Goal: Transaction & Acquisition: Purchase product/service

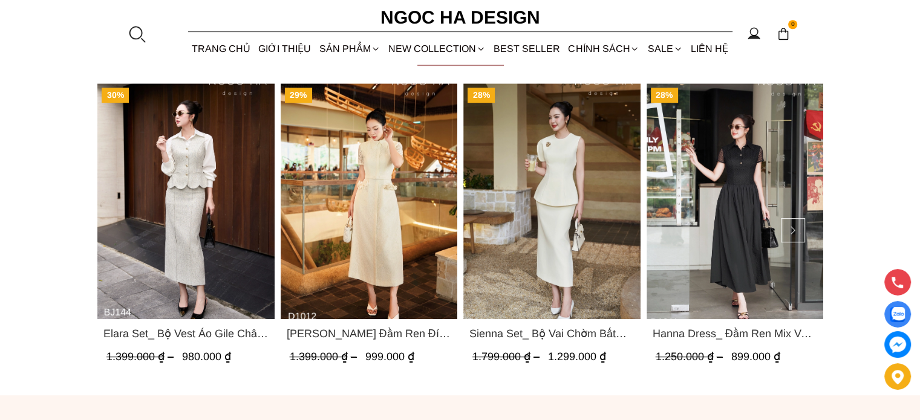
scroll to position [484, 0]
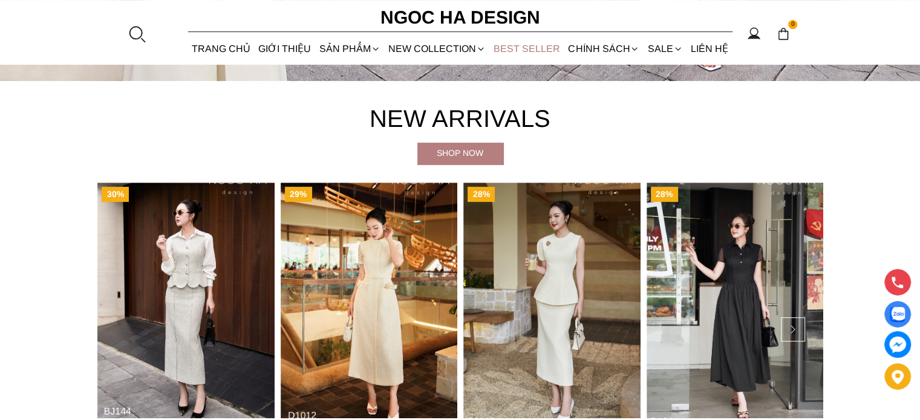
click at [540, 41] on link "BEST SELLER" at bounding box center [527, 49] width 74 height 32
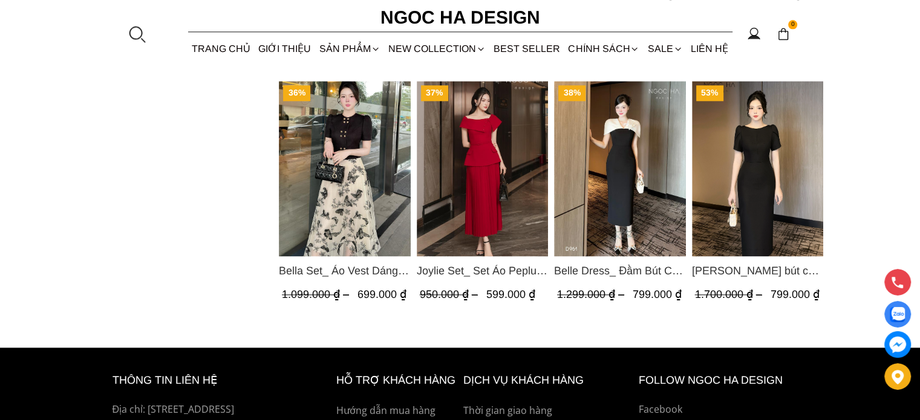
scroll to position [1330, 0]
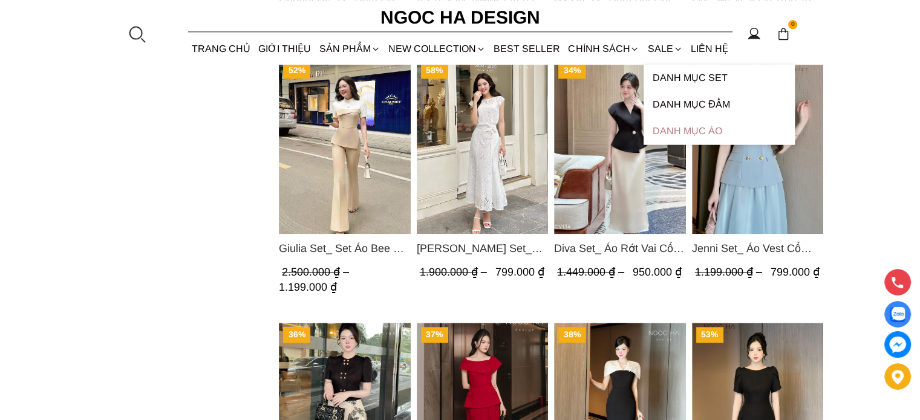
click at [684, 122] on link "Danh Mục Áo" at bounding box center [718, 131] width 151 height 27
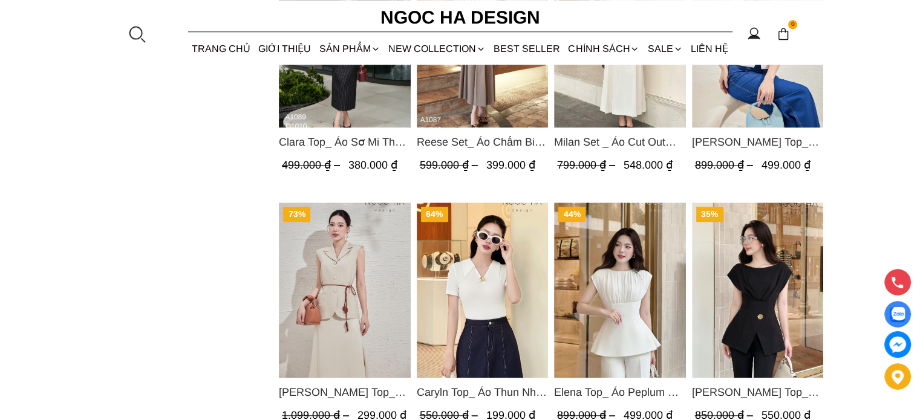
scroll to position [1028, 0]
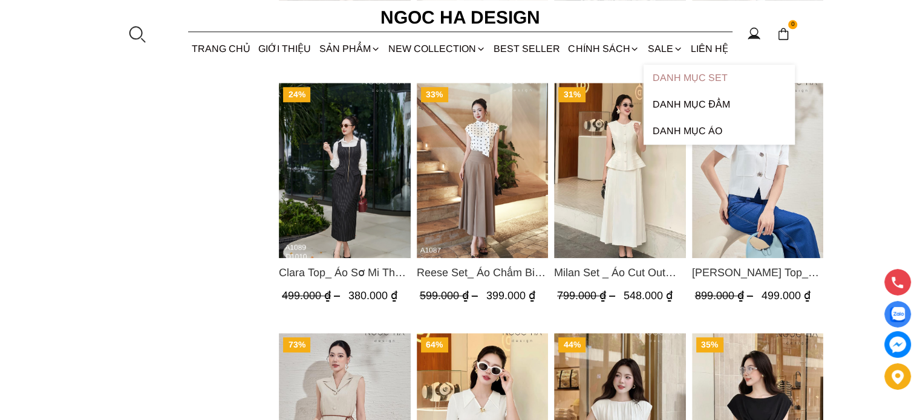
click at [686, 82] on link "Danh Mục Set" at bounding box center [718, 78] width 151 height 27
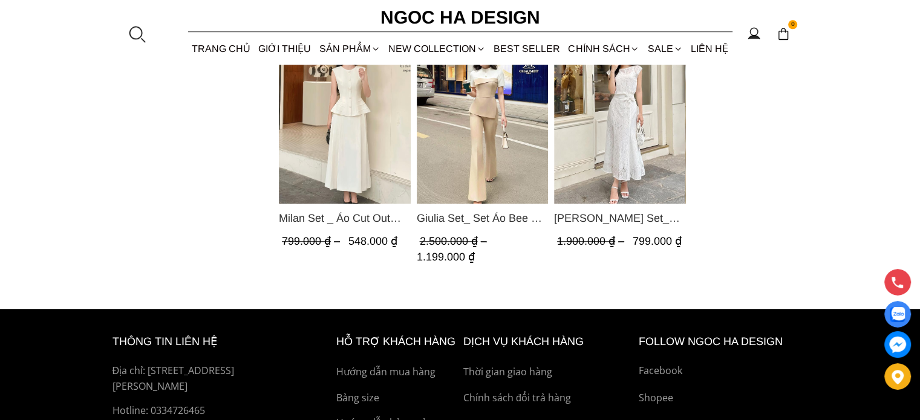
scroll to position [605, 0]
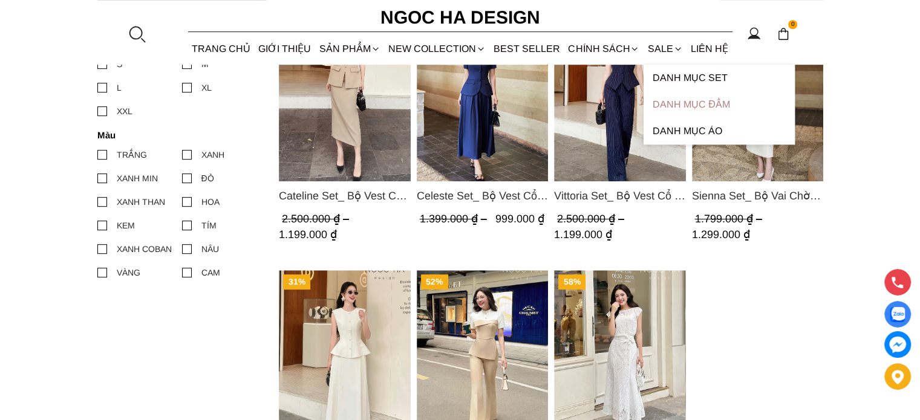
click at [683, 109] on link "Danh Mục Đầm" at bounding box center [718, 104] width 151 height 27
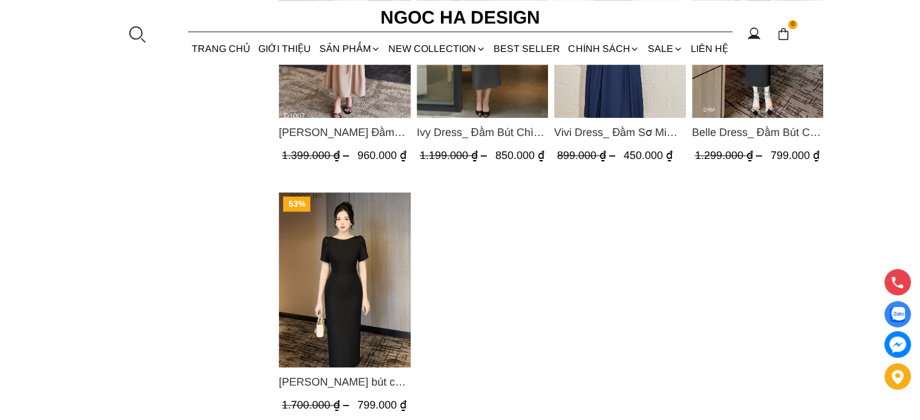
scroll to position [967, 0]
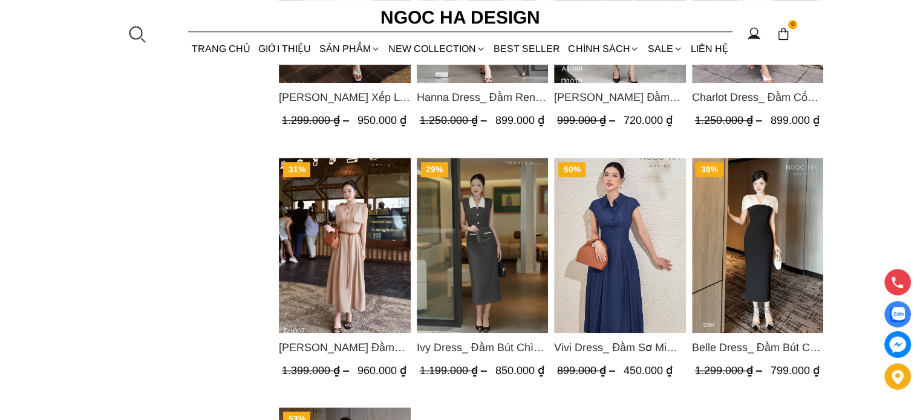
click at [767, 239] on img "Product image - Belle Dress_ Đầm Bút Chì Đen Phối Choàng Vai May Ly Màu Trắng K…" at bounding box center [757, 245] width 132 height 175
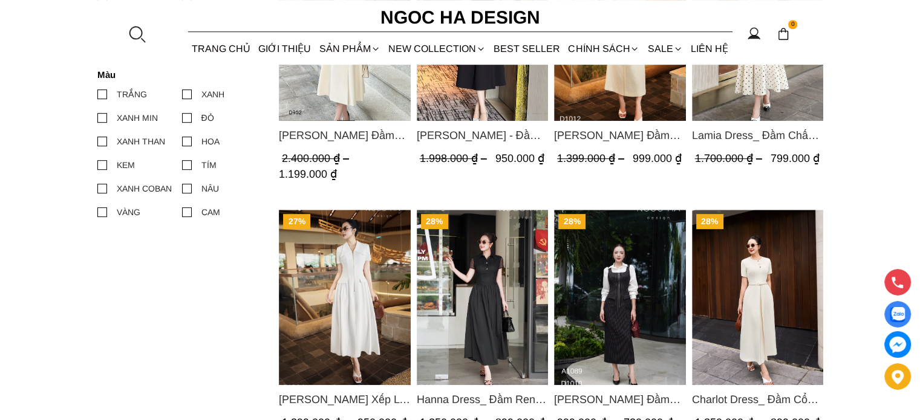
scroll to position [544, 0]
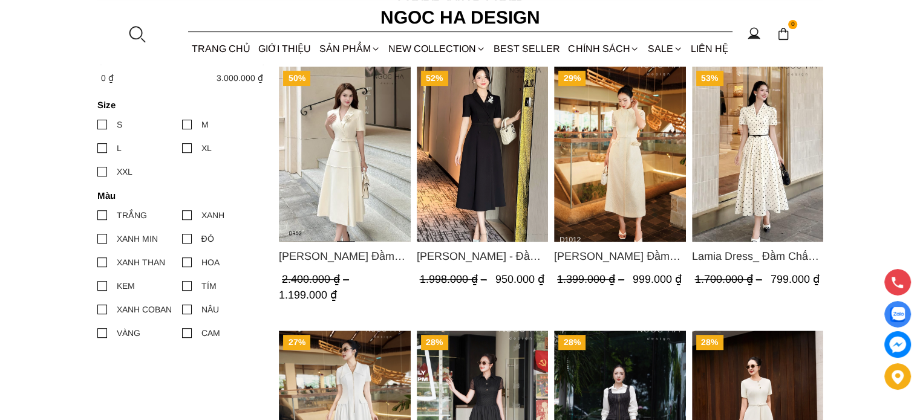
click at [759, 186] on img "Product image - Lamia Dress_ Đầm Chấm Bi Cổ Vest Màu Kem D1003" at bounding box center [757, 154] width 132 height 175
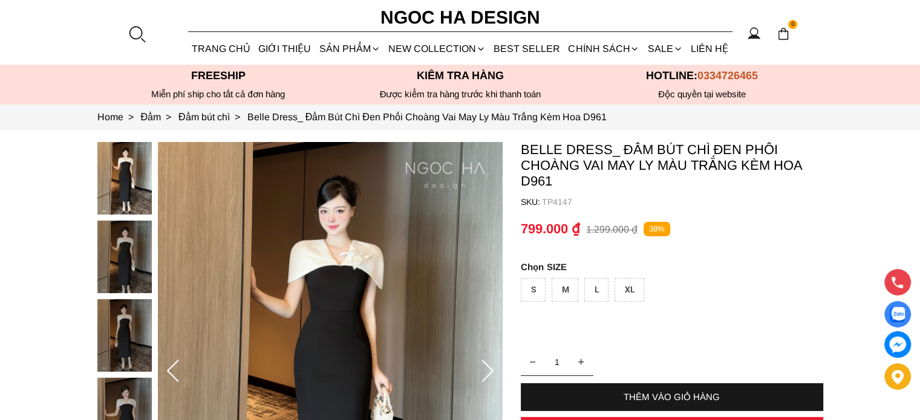
click at [136, 258] on img at bounding box center [124, 257] width 54 height 73
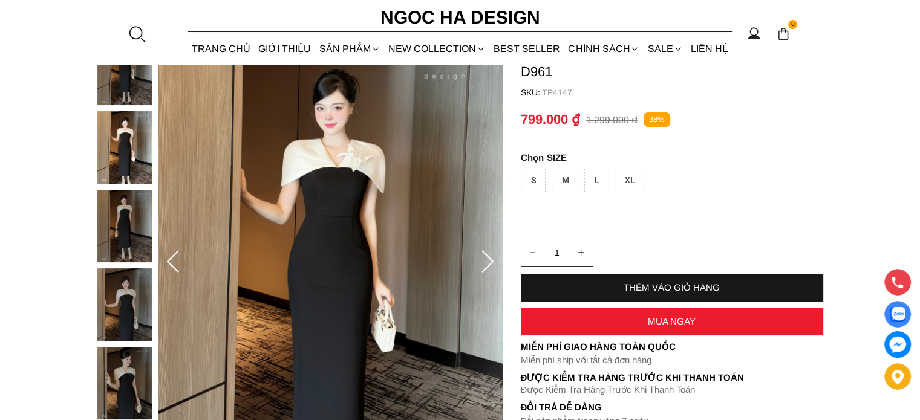
scroll to position [181, 0]
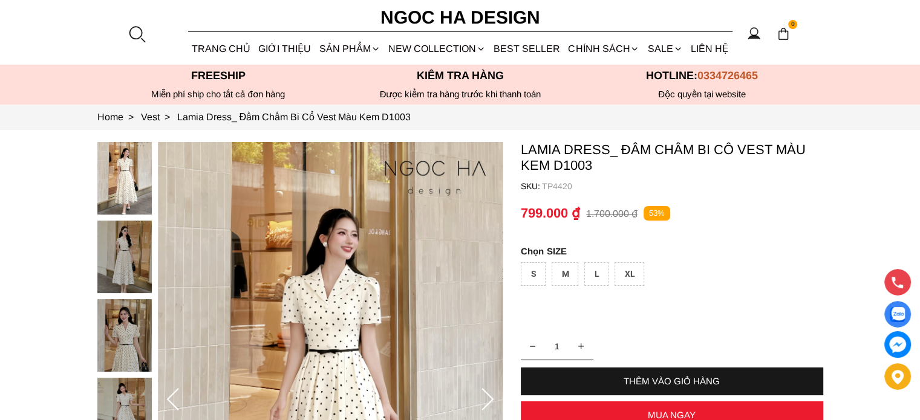
click at [135, 236] on img at bounding box center [124, 257] width 54 height 73
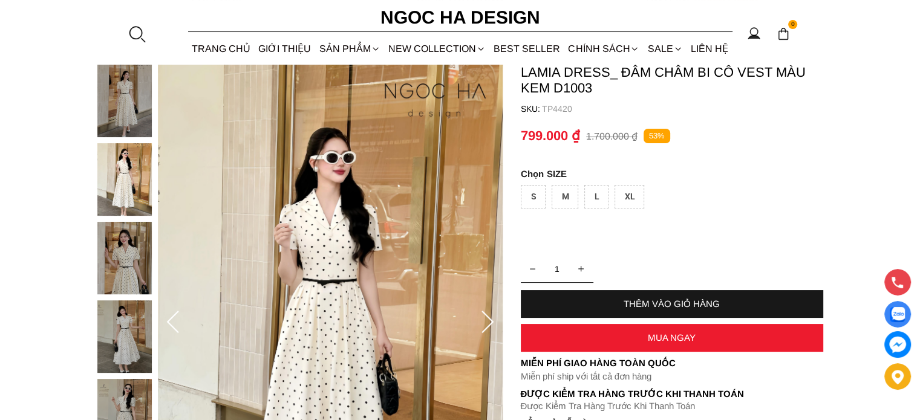
scroll to position [121, 0]
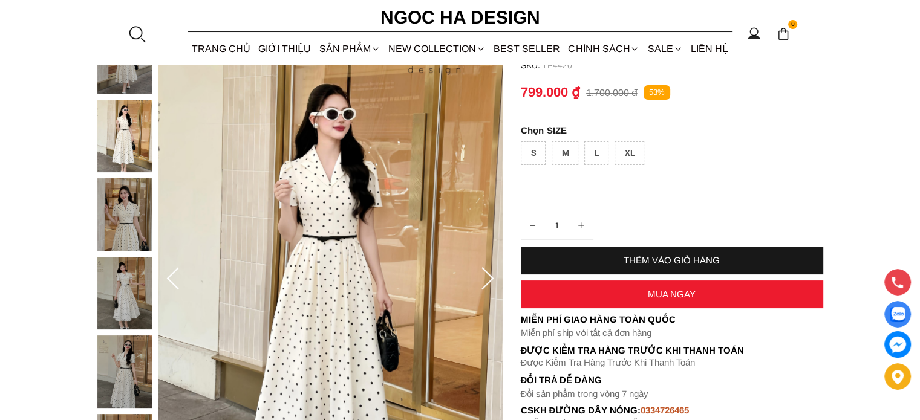
click at [120, 282] on img at bounding box center [124, 293] width 54 height 73
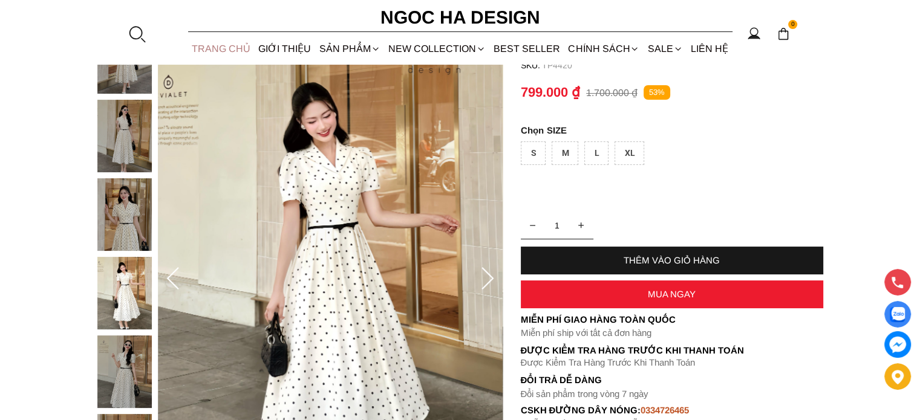
click at [232, 42] on link "TRANG CHỦ" at bounding box center [221, 49] width 67 height 32
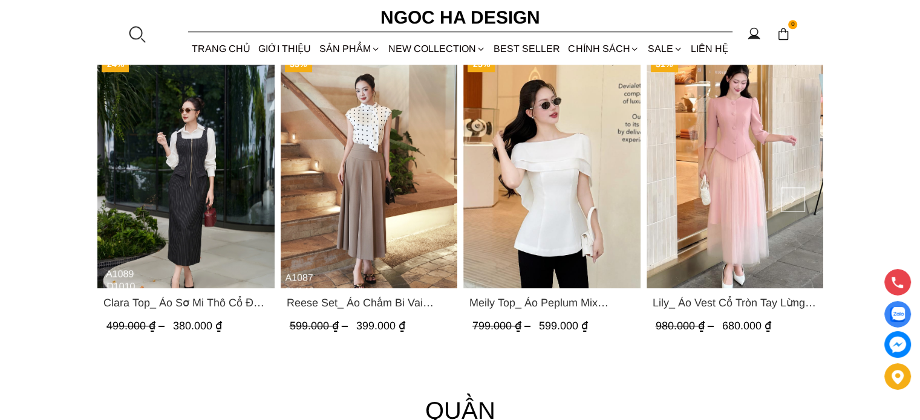
scroll to position [1270, 0]
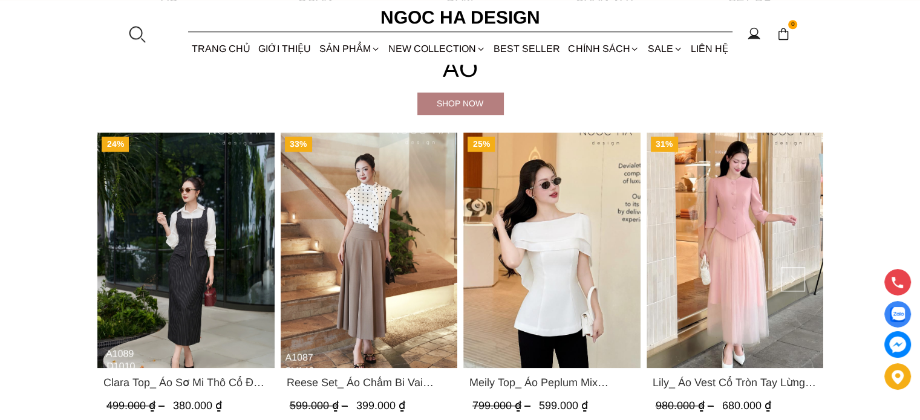
click at [401, 234] on img "Product image - Reese Set_ Áo Chấm Bi Vai Chờm Mix Chân Váy Xếp Ly Hông Màu Nâu…" at bounding box center [368, 250] width 177 height 236
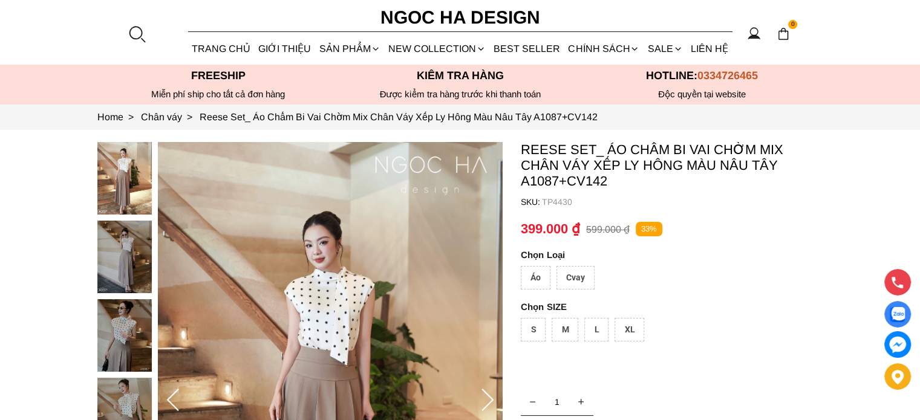
click at [128, 259] on img at bounding box center [124, 257] width 54 height 73
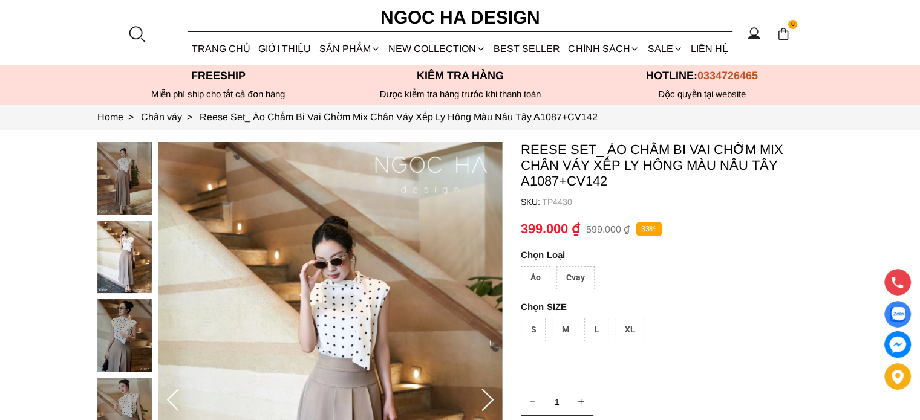
click at [126, 323] on img at bounding box center [124, 335] width 54 height 73
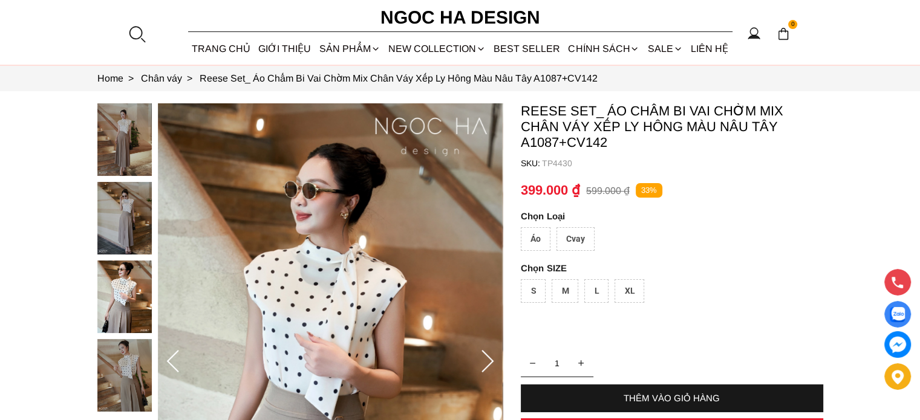
scroll to position [60, 0]
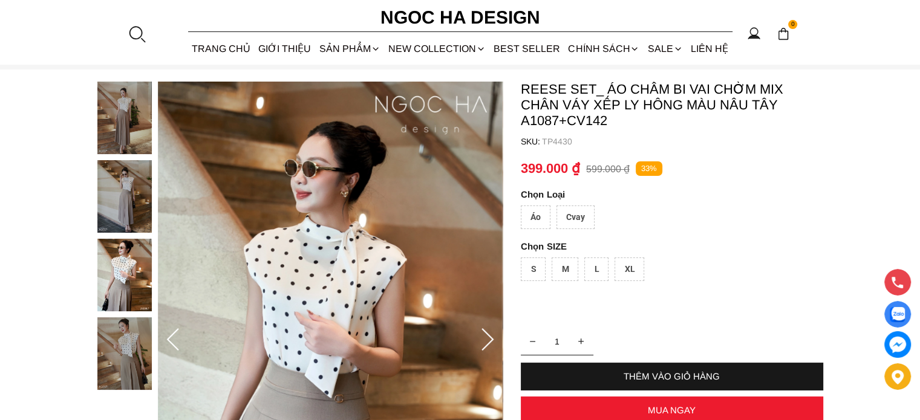
click at [106, 343] on img at bounding box center [124, 353] width 54 height 73
